Goal: Task Accomplishment & Management: Use online tool/utility

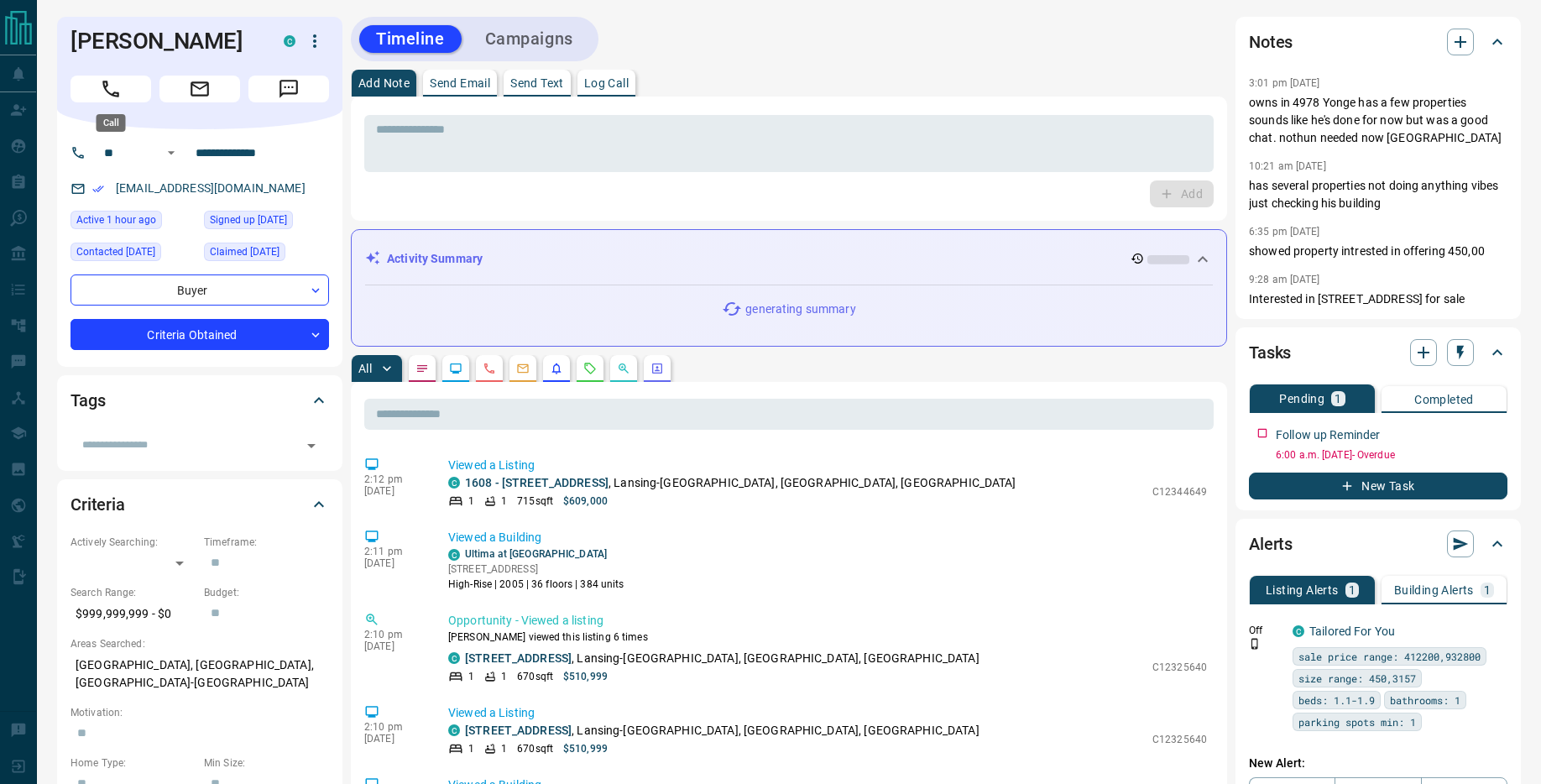
click at [118, 98] on icon "Call" at bounding box center [111, 88] width 22 height 22
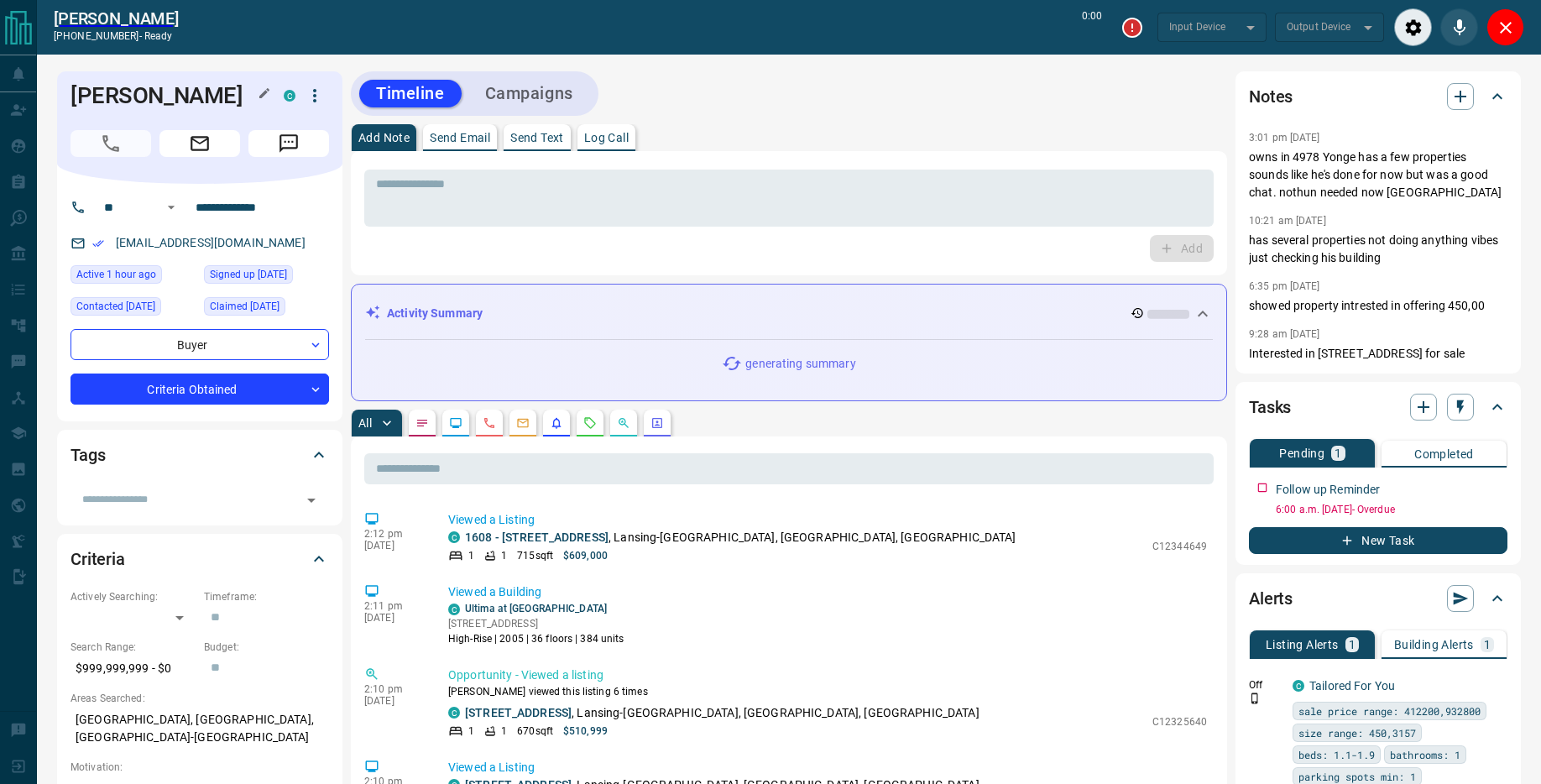
type input "*******"
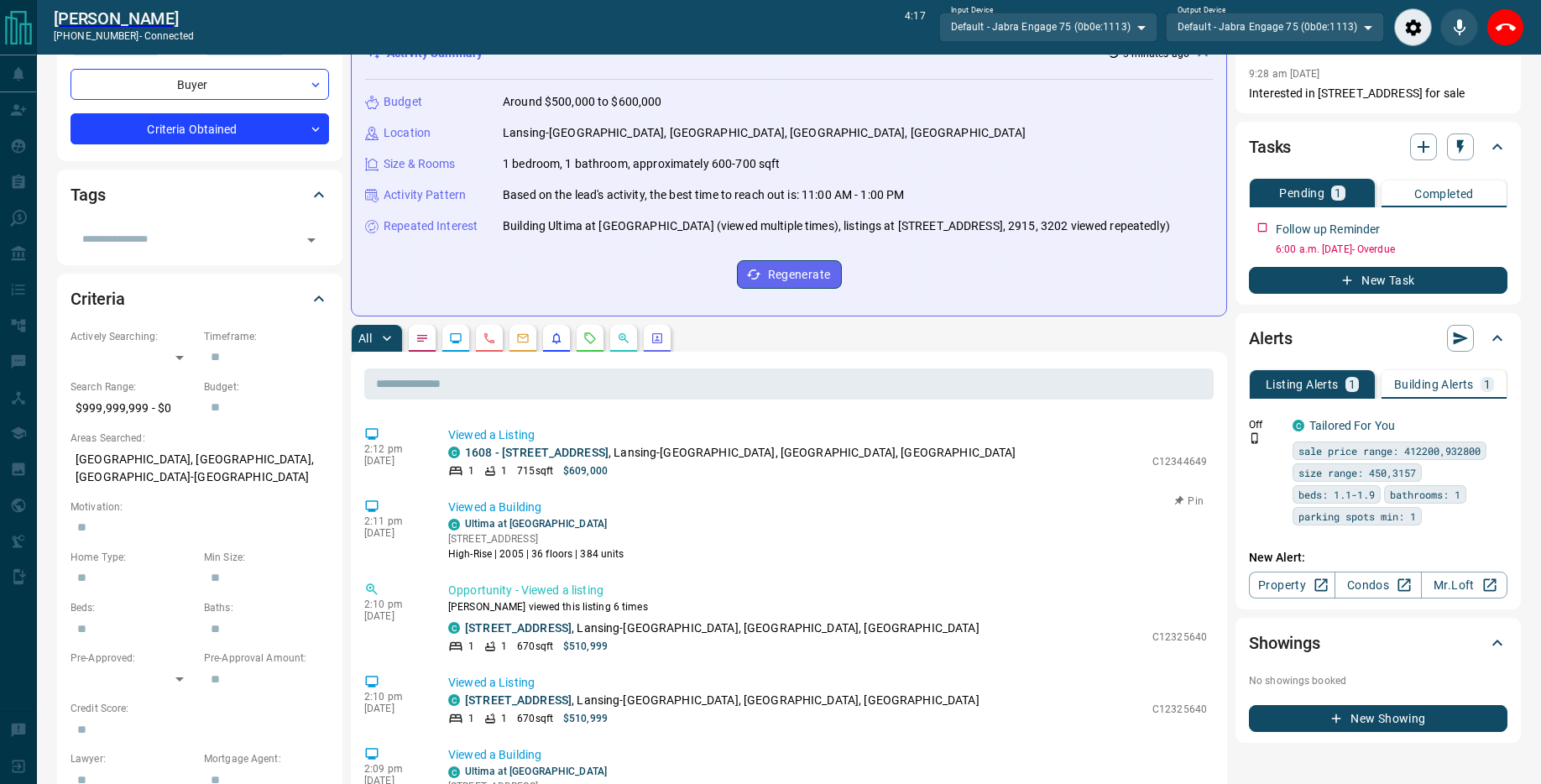
scroll to position [248, 0]
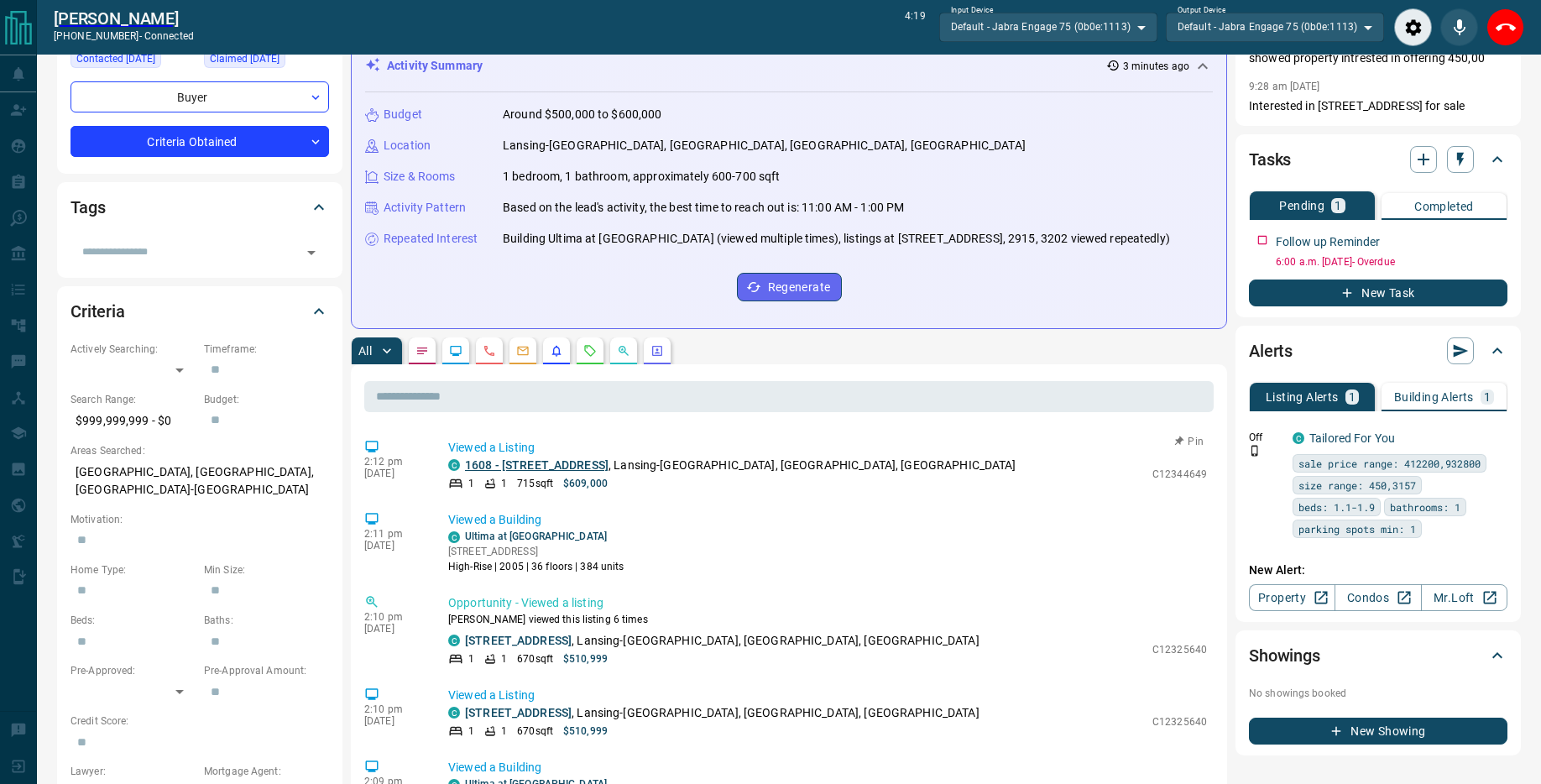
click at [546, 472] on link "1608 - [STREET_ADDRESS]" at bounding box center [536, 465] width 144 height 13
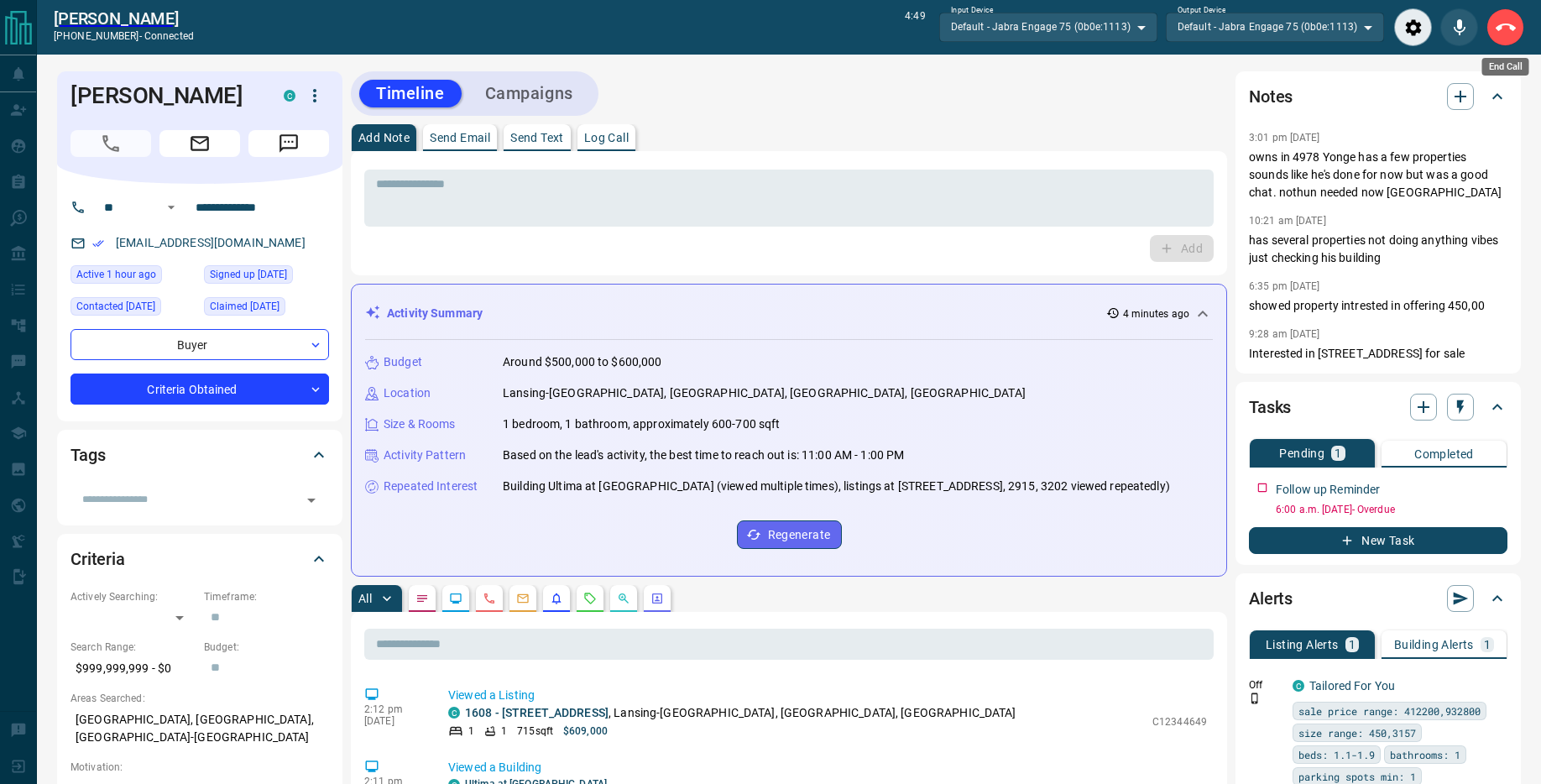
drag, startPoint x: 1492, startPoint y: 36, endPoint x: 1232, endPoint y: 84, distance: 264.4
click at [1492, 36] on button "End Call" at bounding box center [1505, 27] width 38 height 38
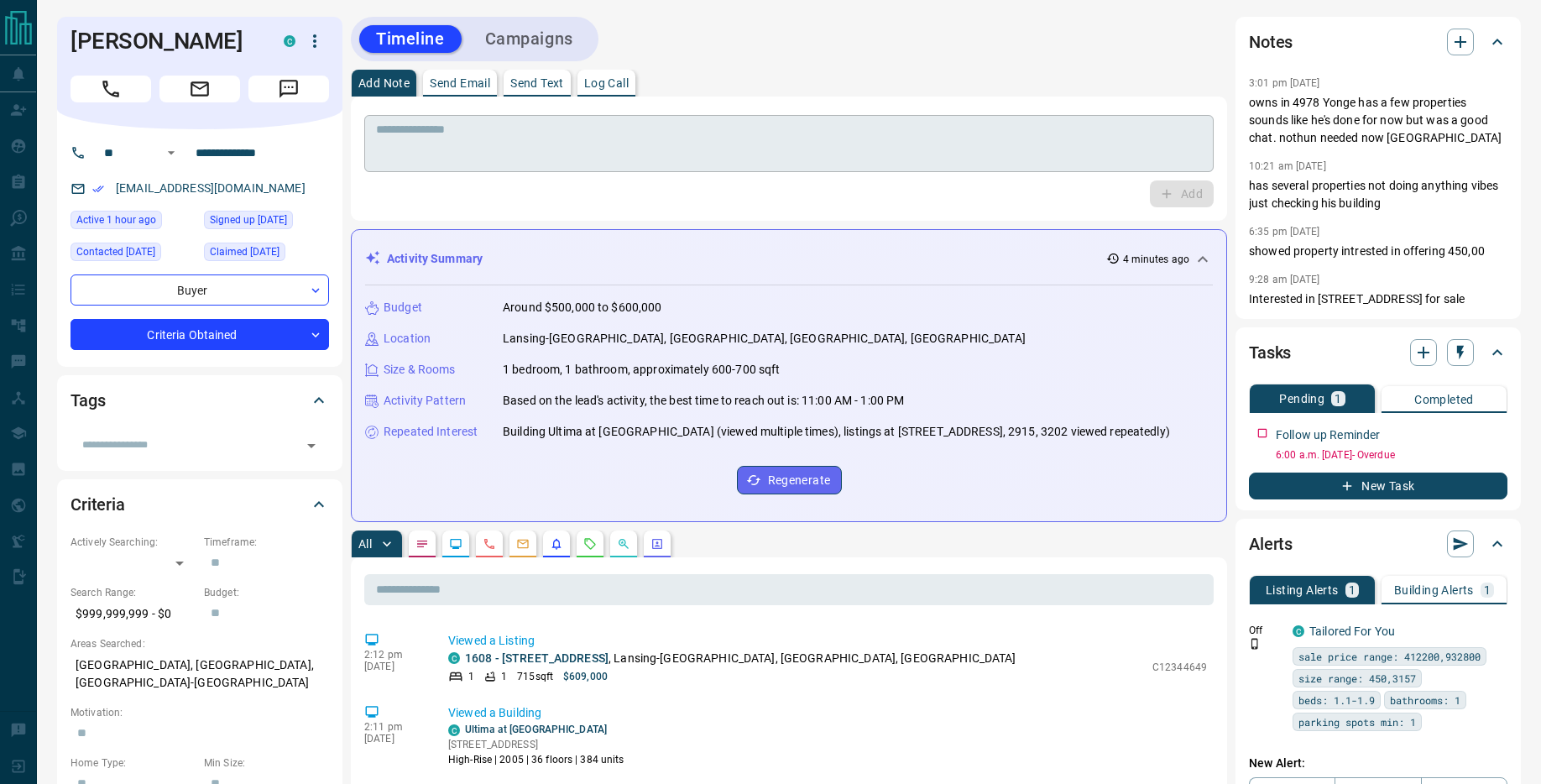
click at [707, 156] on textarea at bounding box center [789, 144] width 826 height 43
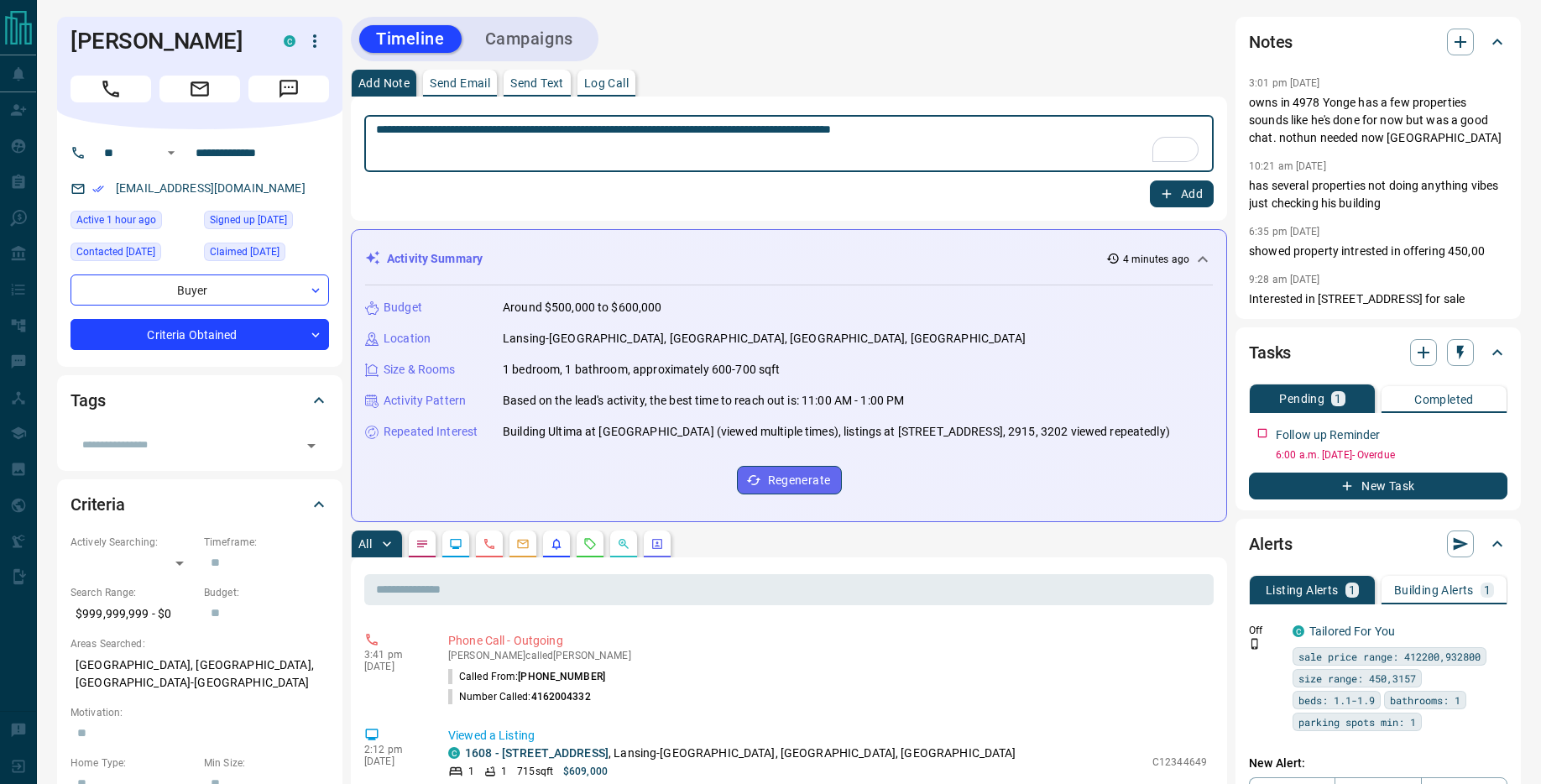
type textarea "**********"
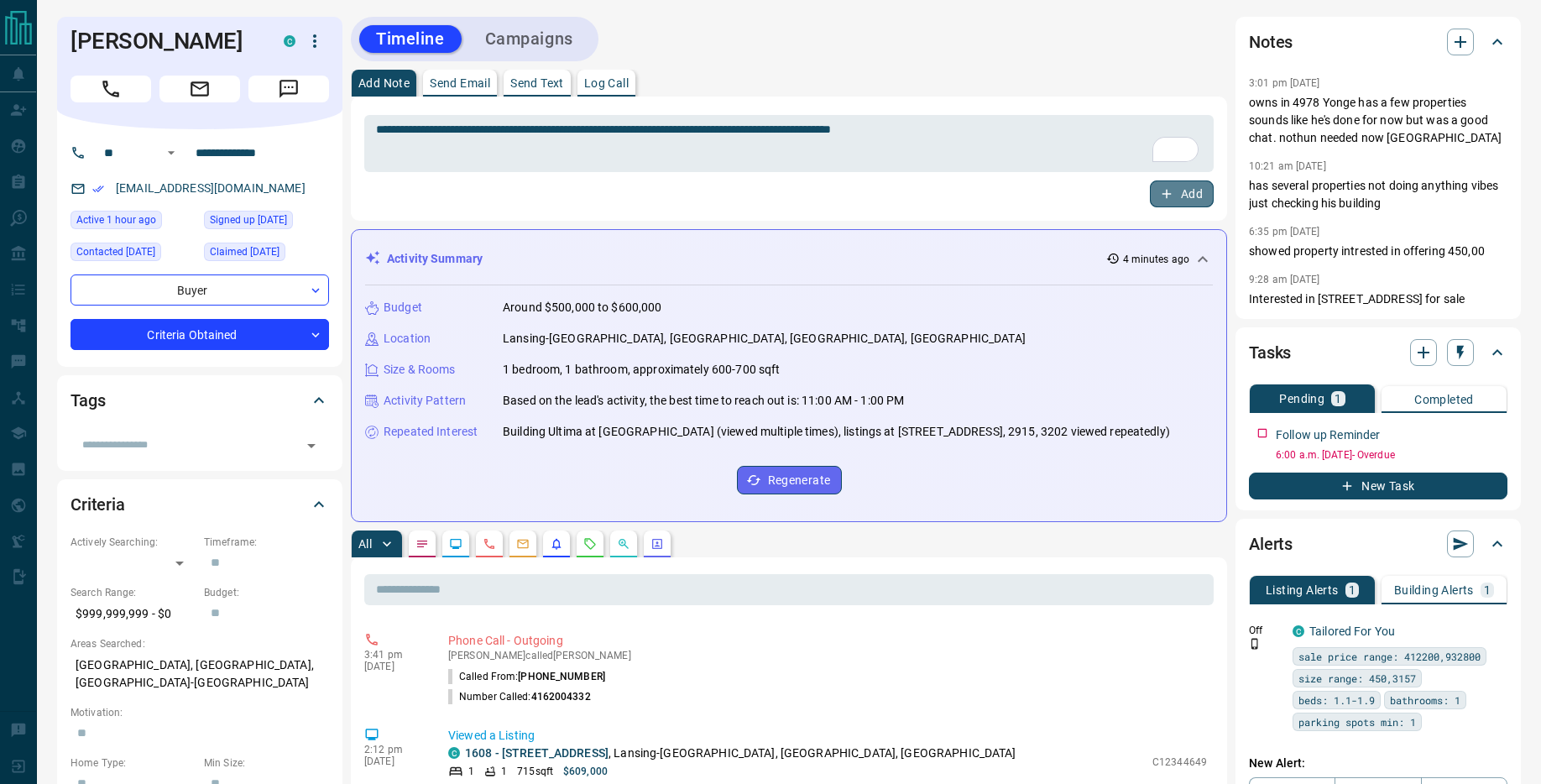
click at [1187, 199] on button "Add" at bounding box center [1182, 193] width 64 height 27
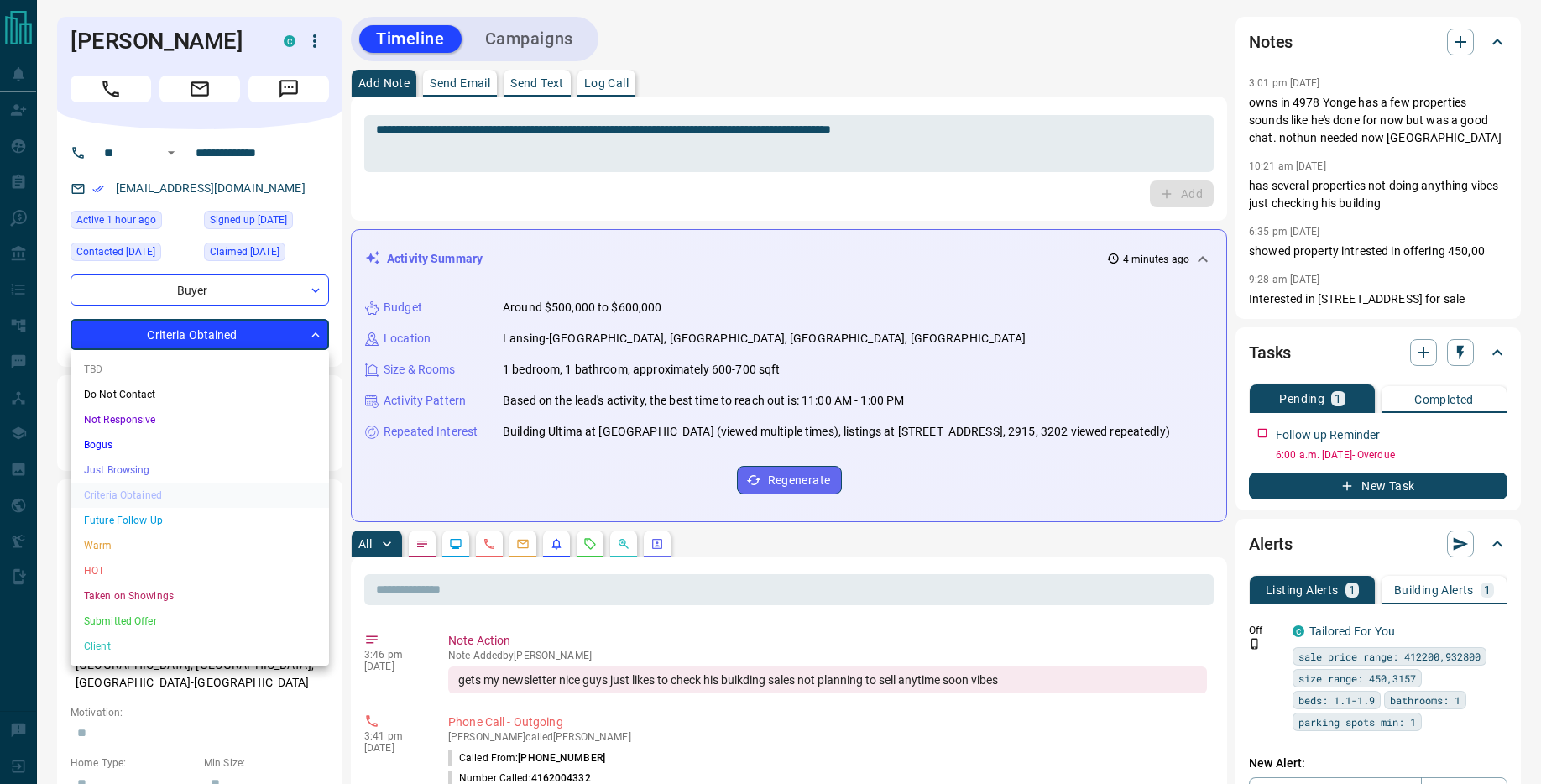
click at [172, 523] on li "Future Follow Up" at bounding box center [200, 520] width 259 height 25
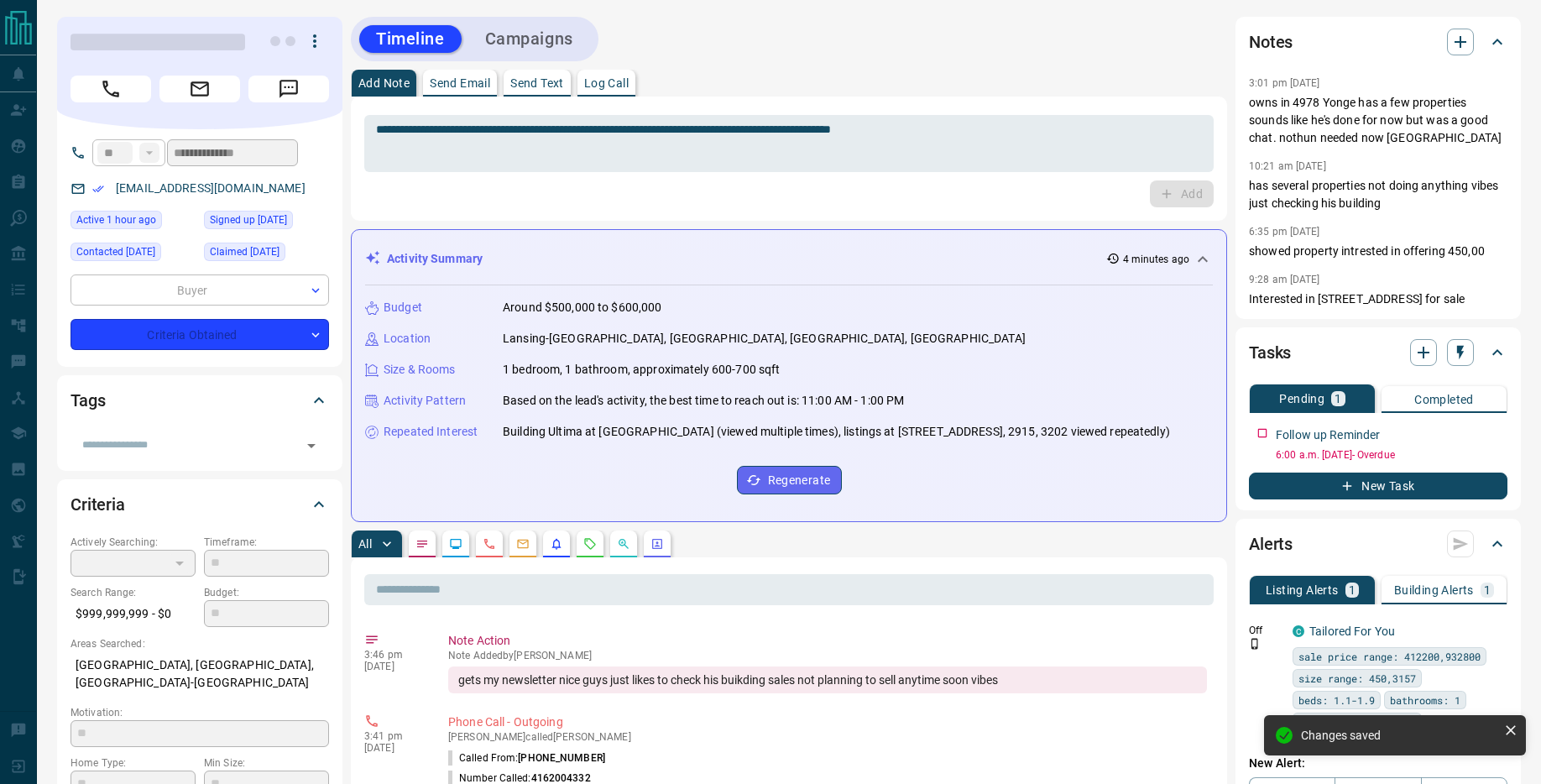
type input "*"
